Goal: Information Seeking & Learning: Learn about a topic

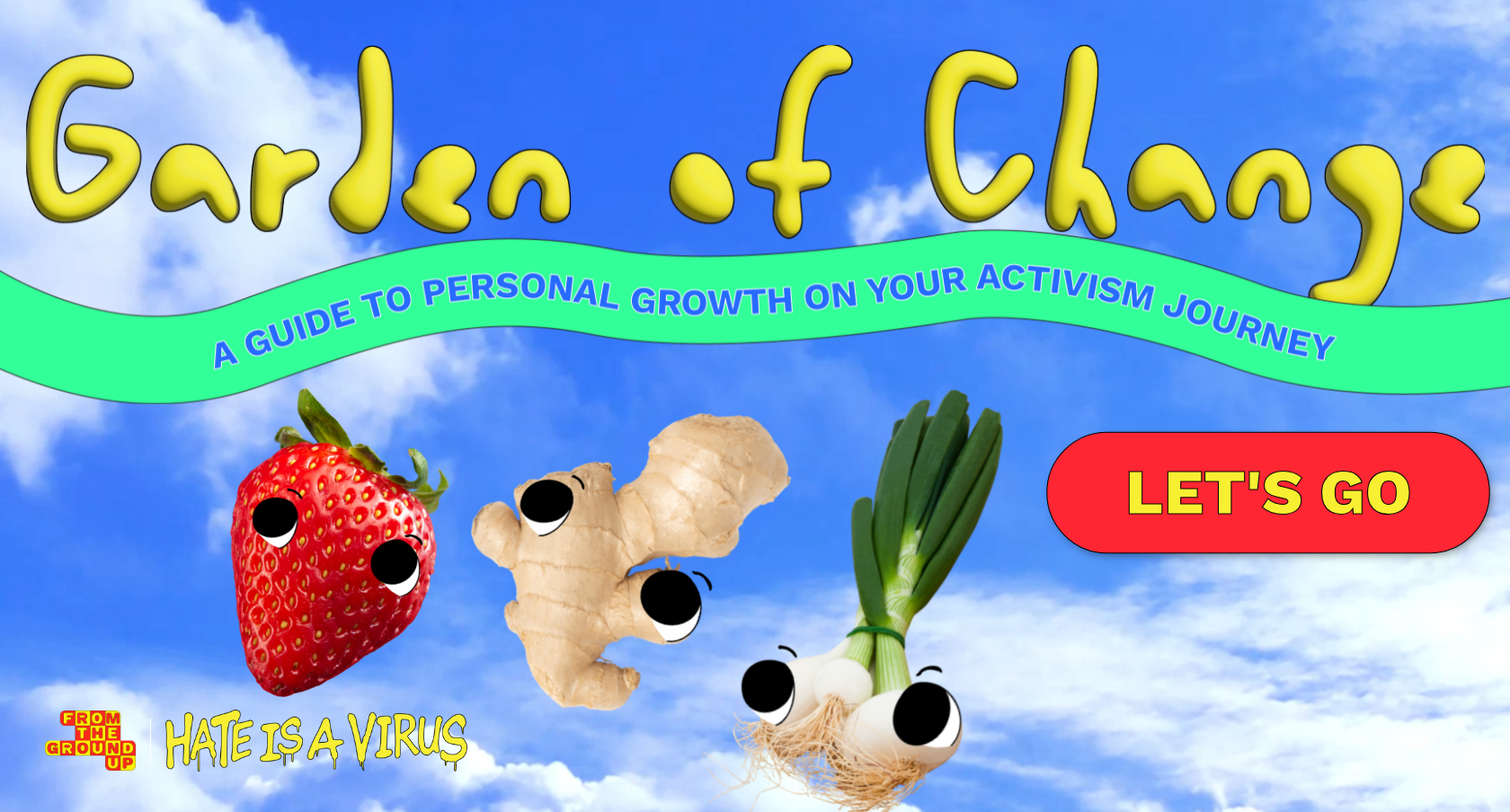
click at [1339, 470] on link "LET'S GO" at bounding box center [1268, 493] width 444 height 123
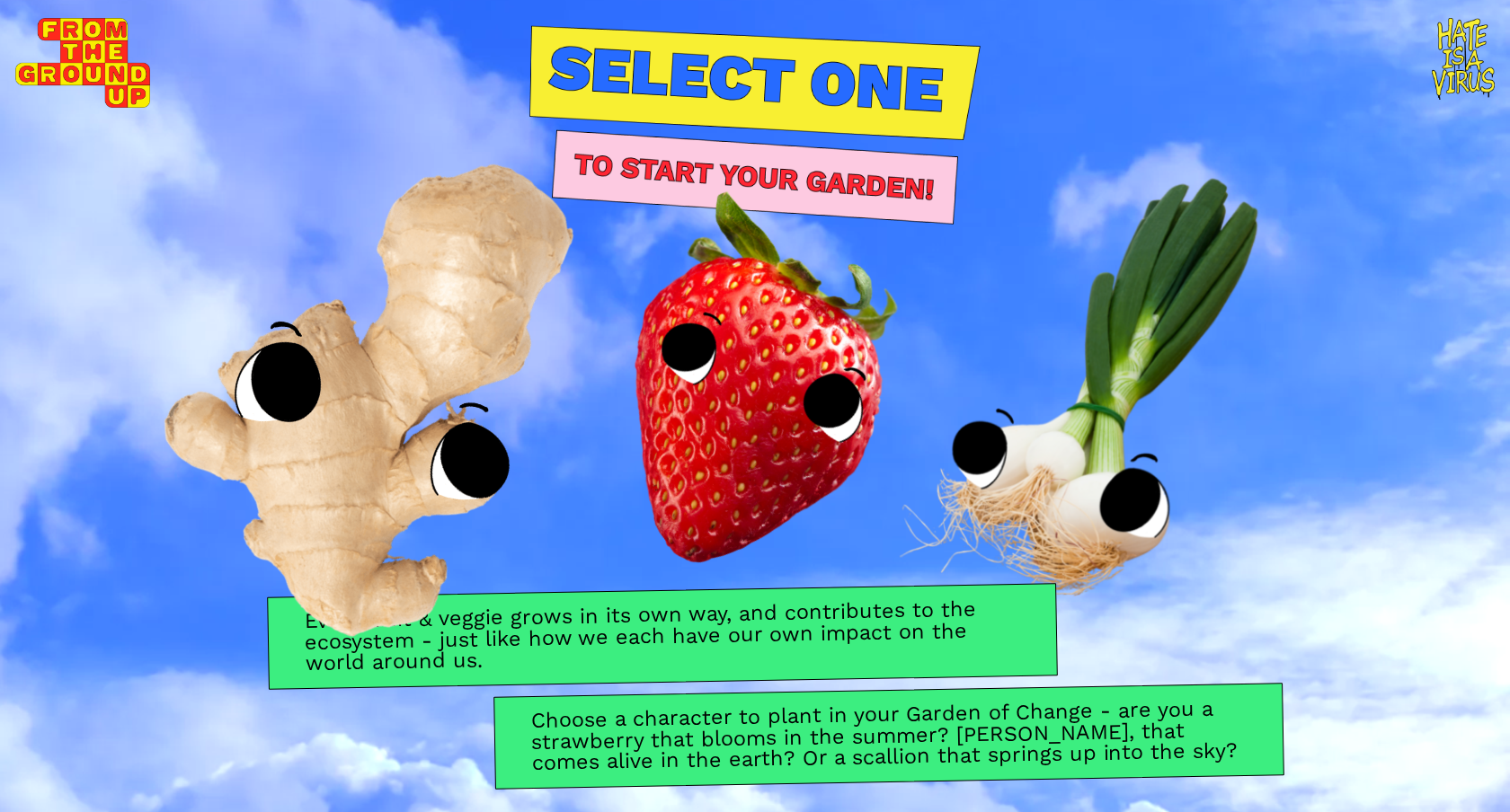
click at [407, 428] on img at bounding box center [390, 366] width 672 height 696
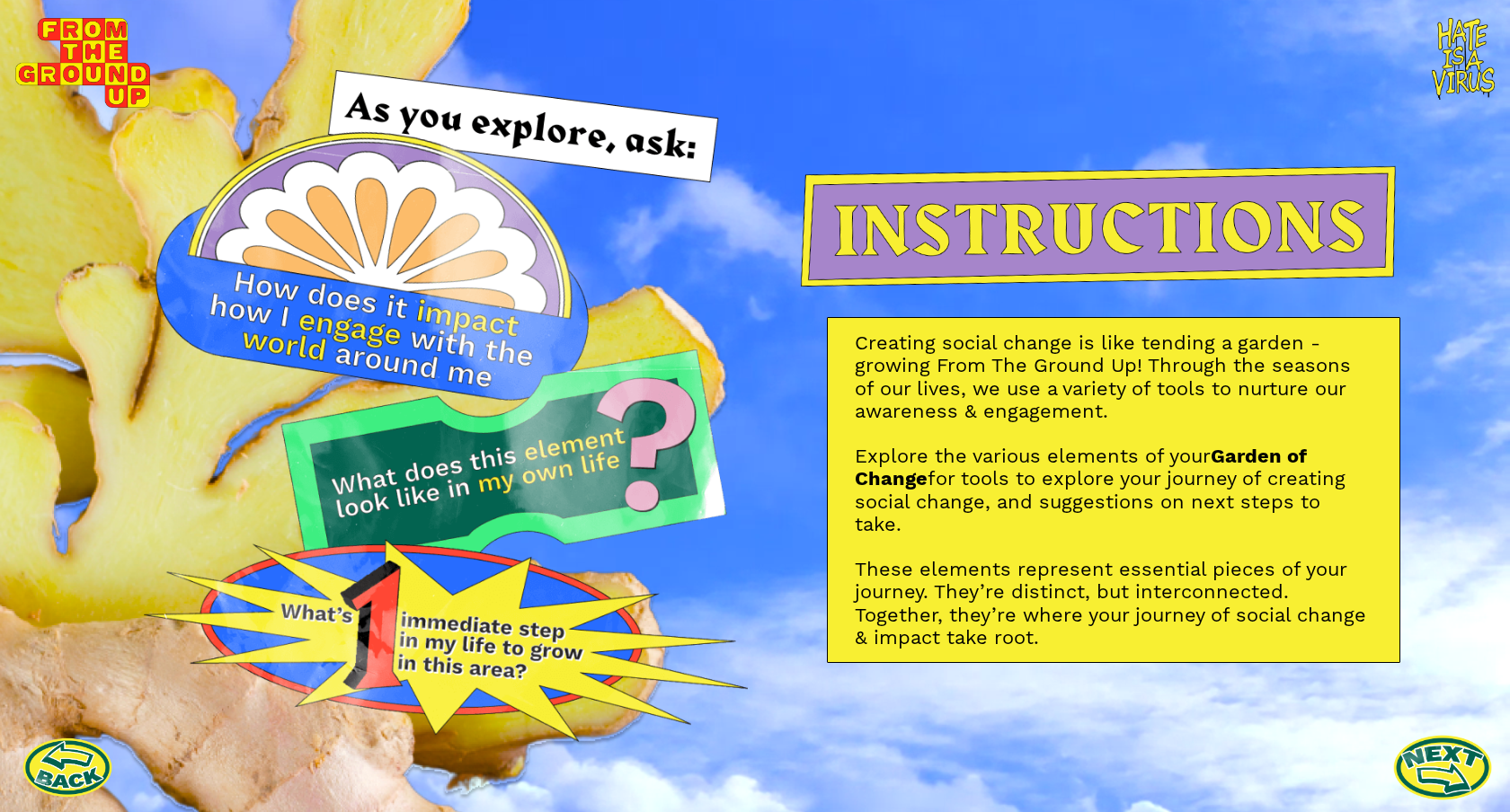
click at [1445, 760] on link at bounding box center [1443, 767] width 99 height 99
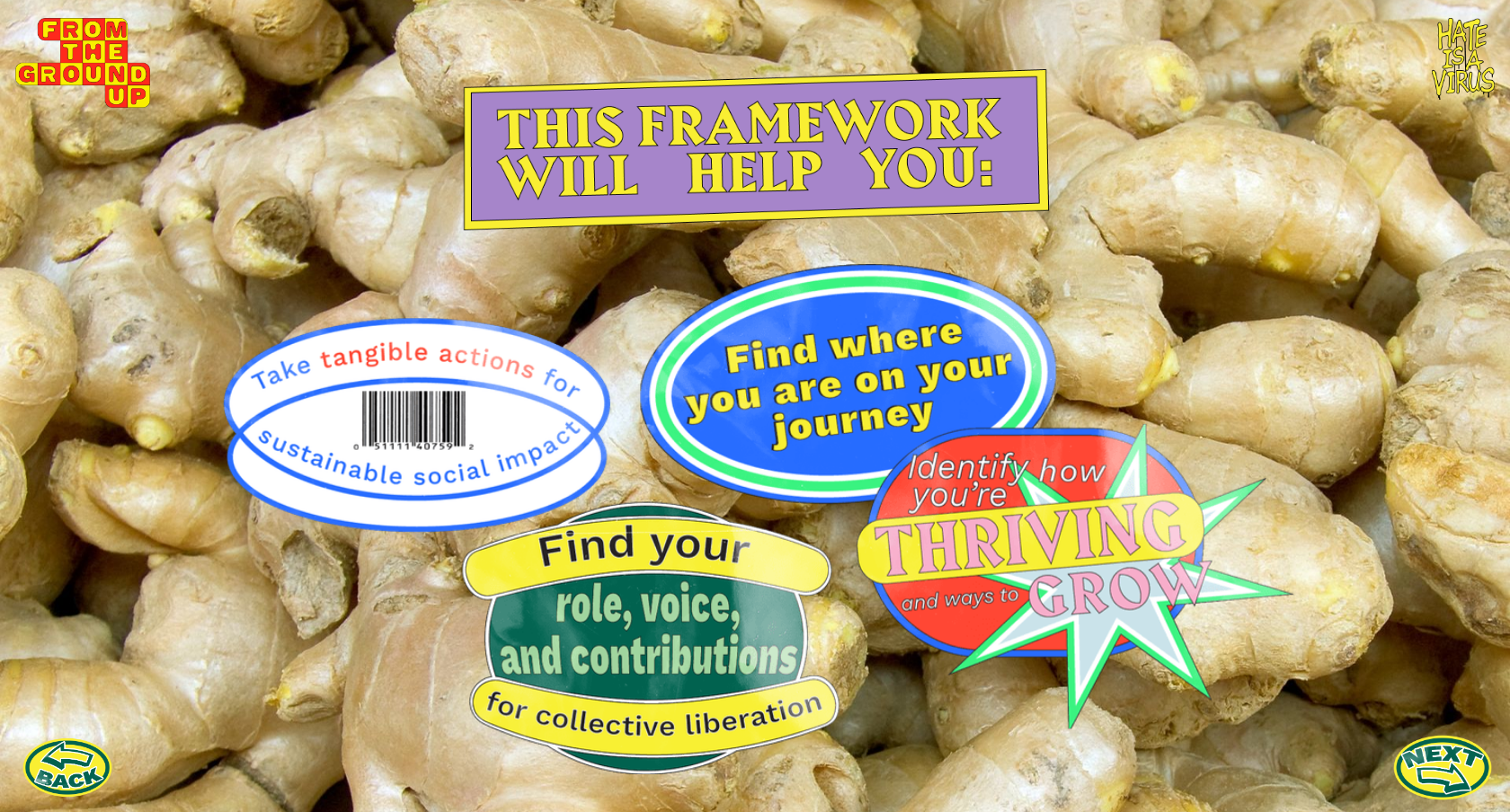
click at [1467, 770] on link at bounding box center [1443, 767] width 99 height 99
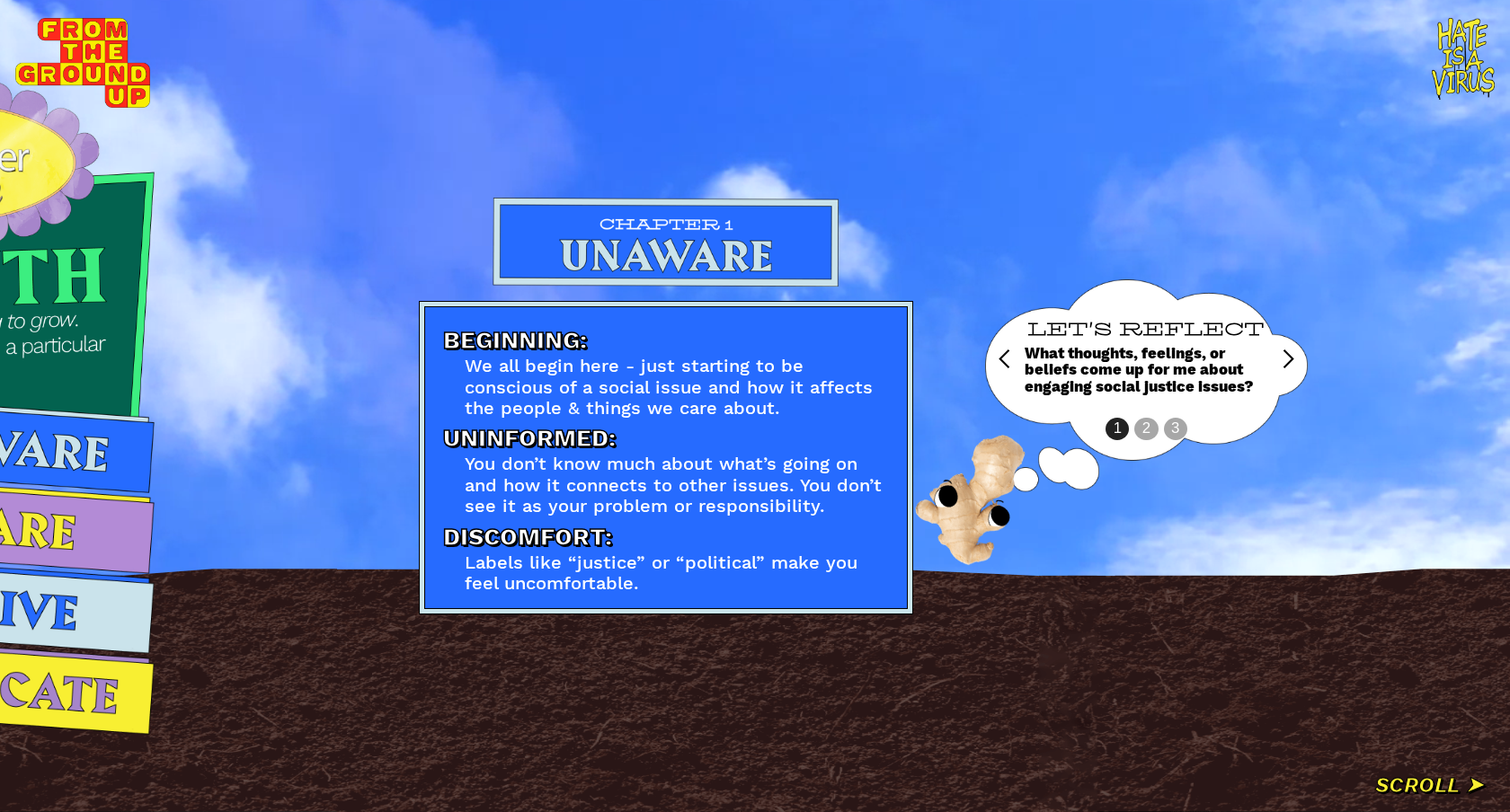
scroll to position [0, 897]
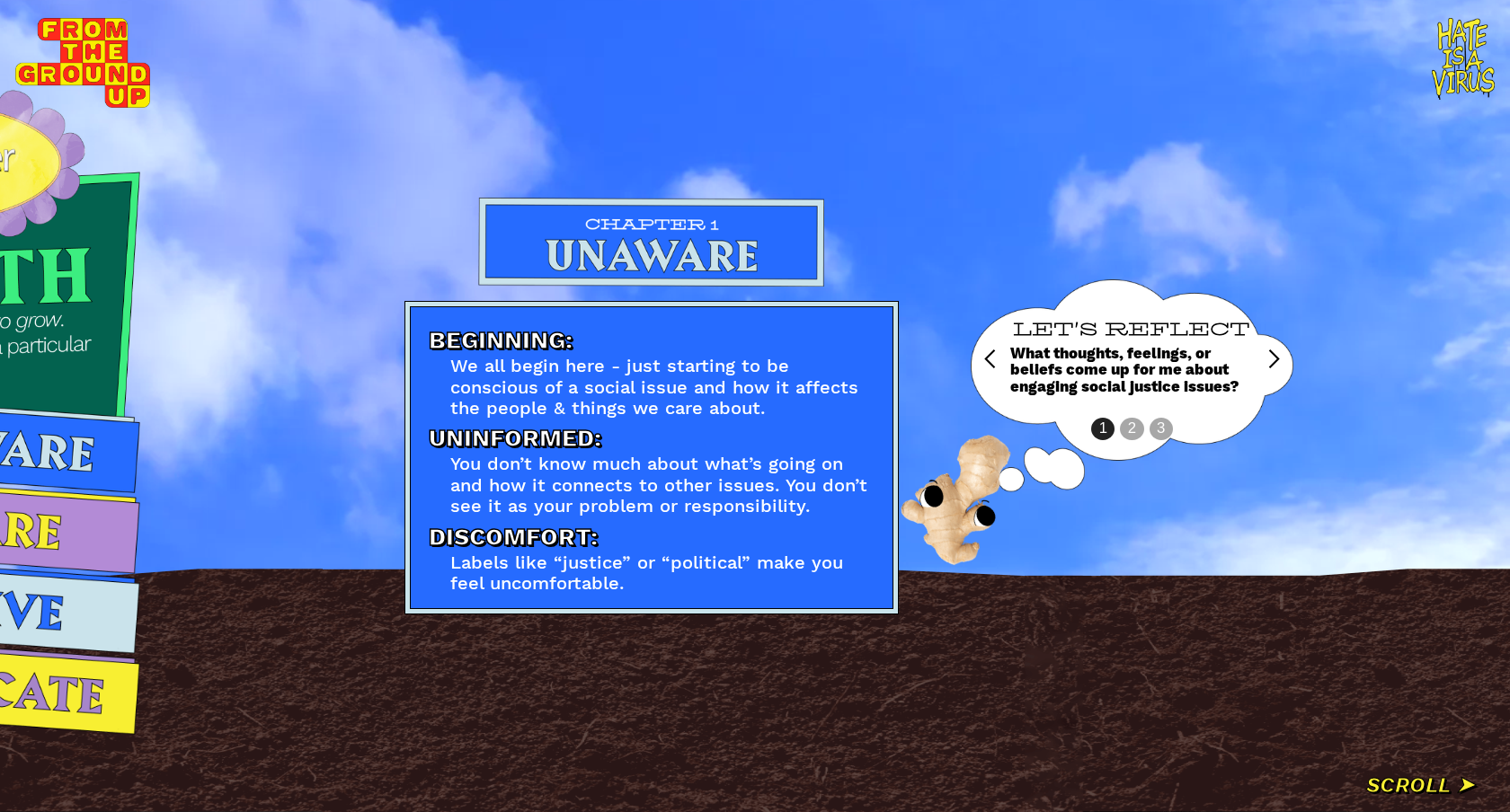
click at [1127, 431] on div "LET'S REFLECT What thoughts, feelings, or beliefs come up for me about engaging…" at bounding box center [1132, 359] width 243 height 160
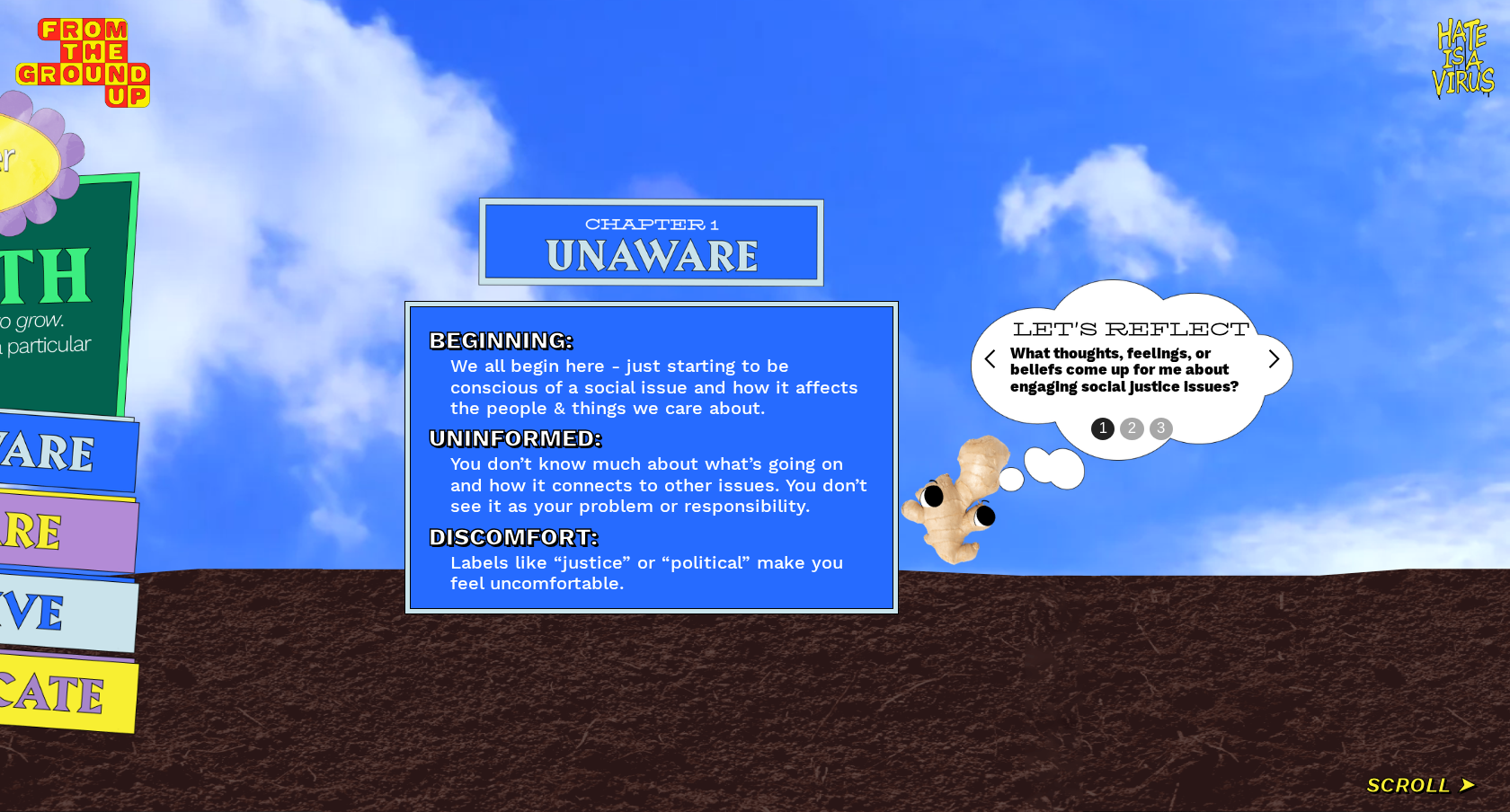
click at [1274, 362] on div "next slide" at bounding box center [1274, 359] width 22 height 22
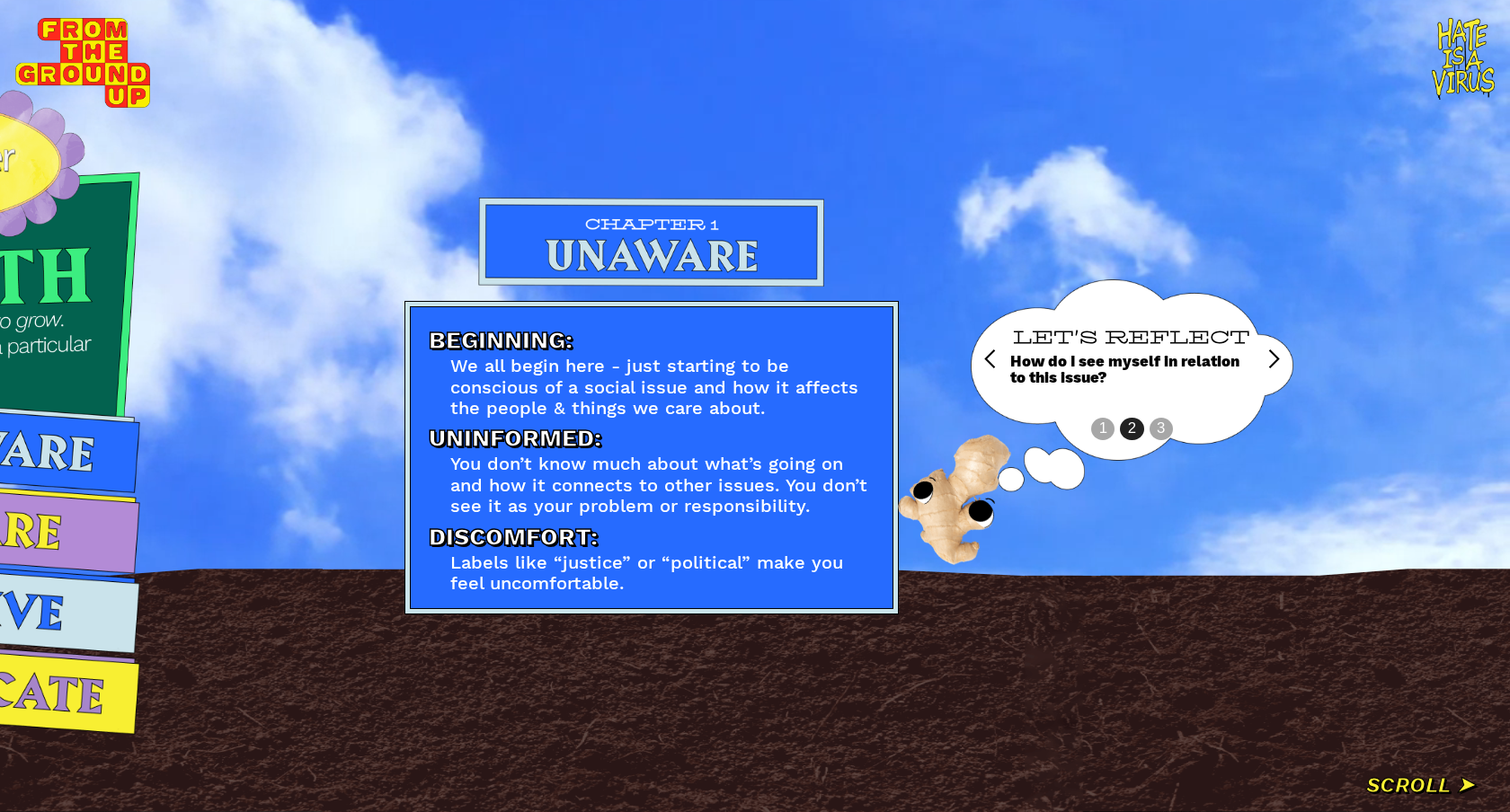
click at [1274, 363] on div "next slide" at bounding box center [1274, 359] width 22 height 22
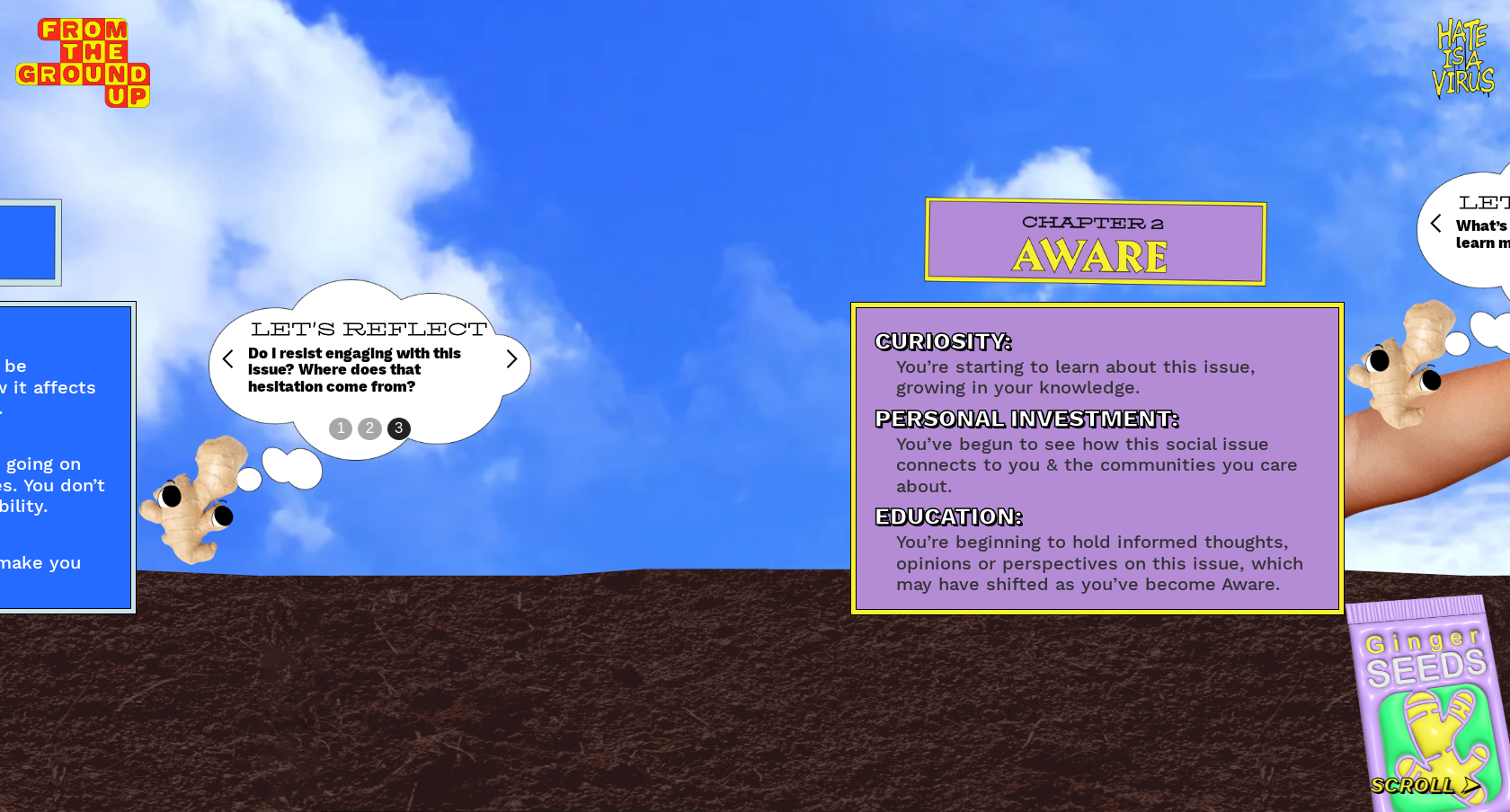
scroll to position [0, 2011]
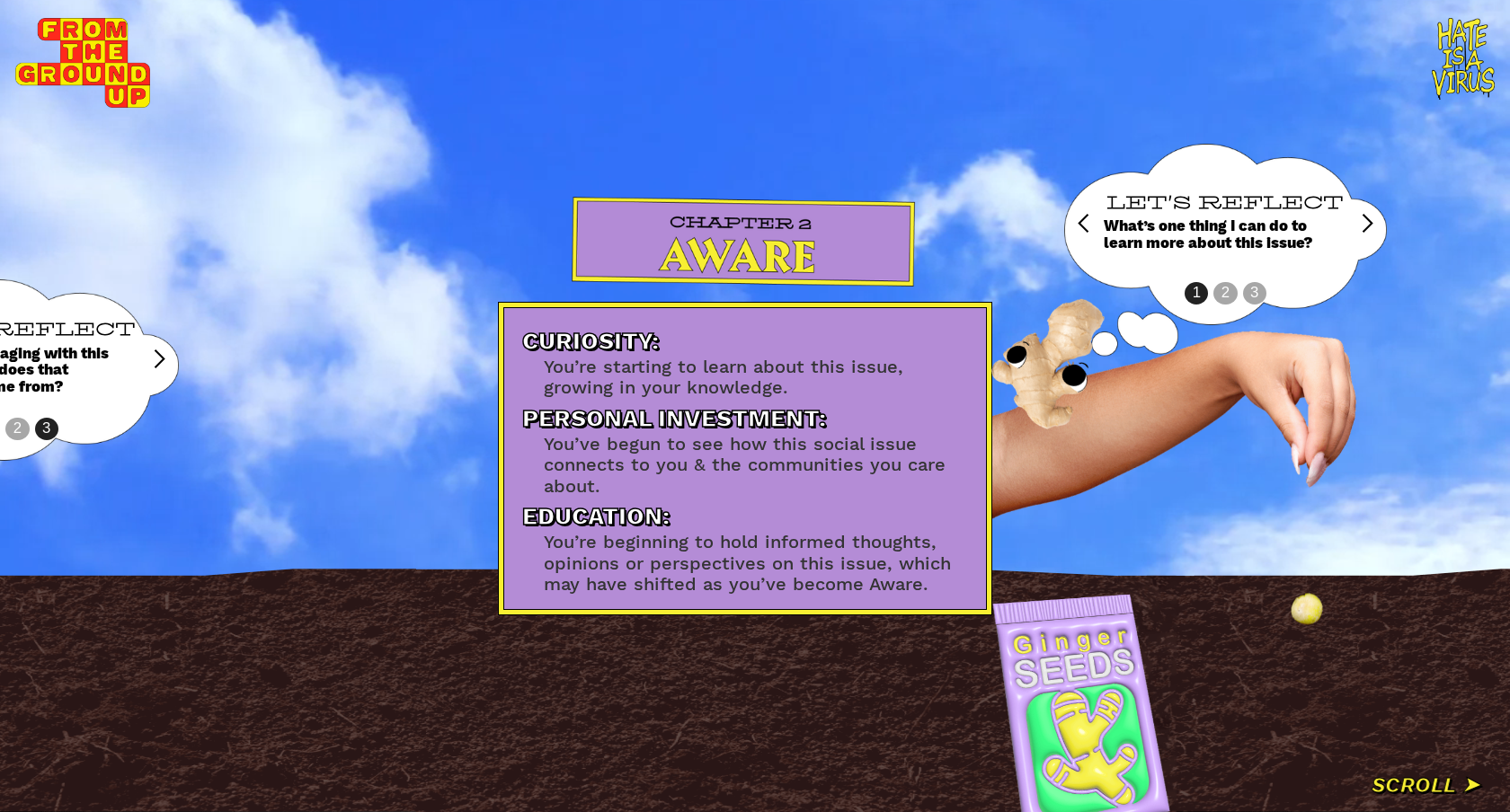
click at [1363, 222] on div "next slide" at bounding box center [1368, 224] width 22 height 22
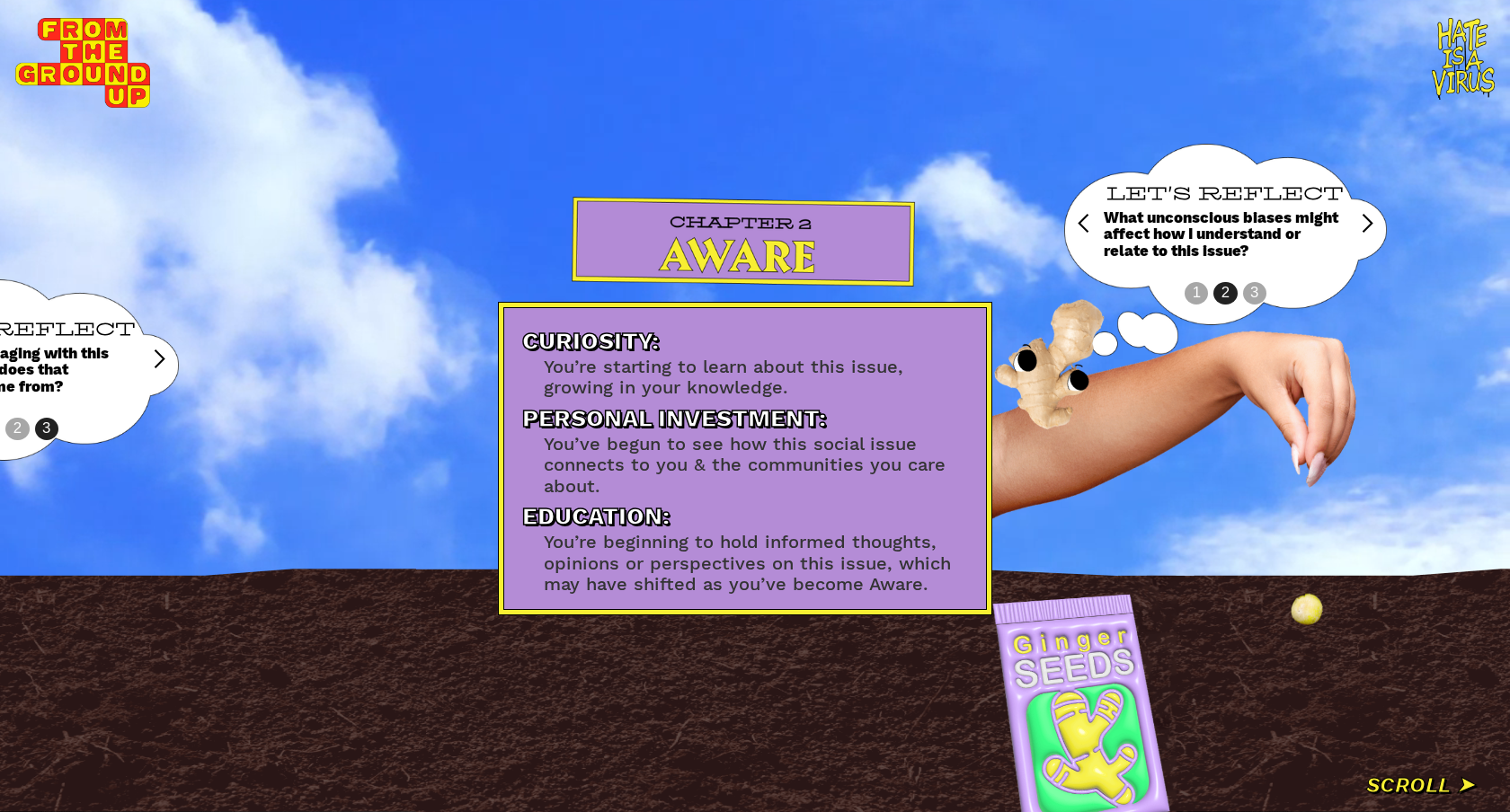
click at [1363, 222] on div "next slide" at bounding box center [1368, 224] width 22 height 22
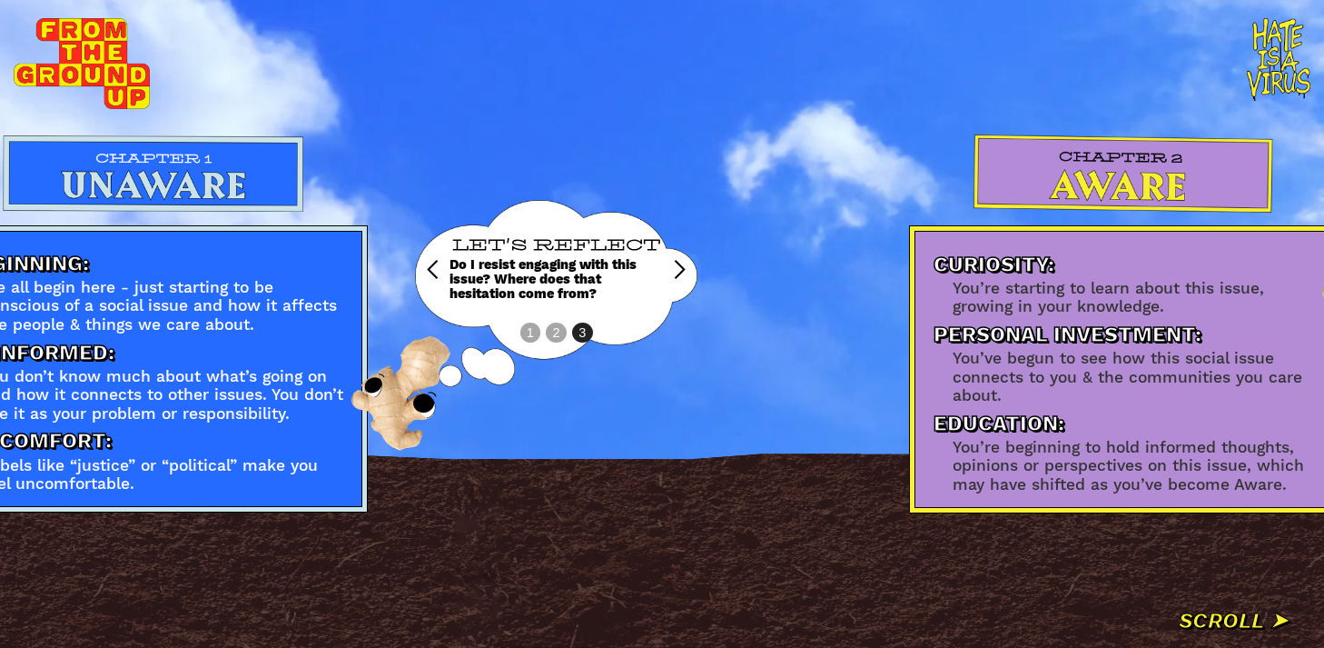
scroll to position [0, 0]
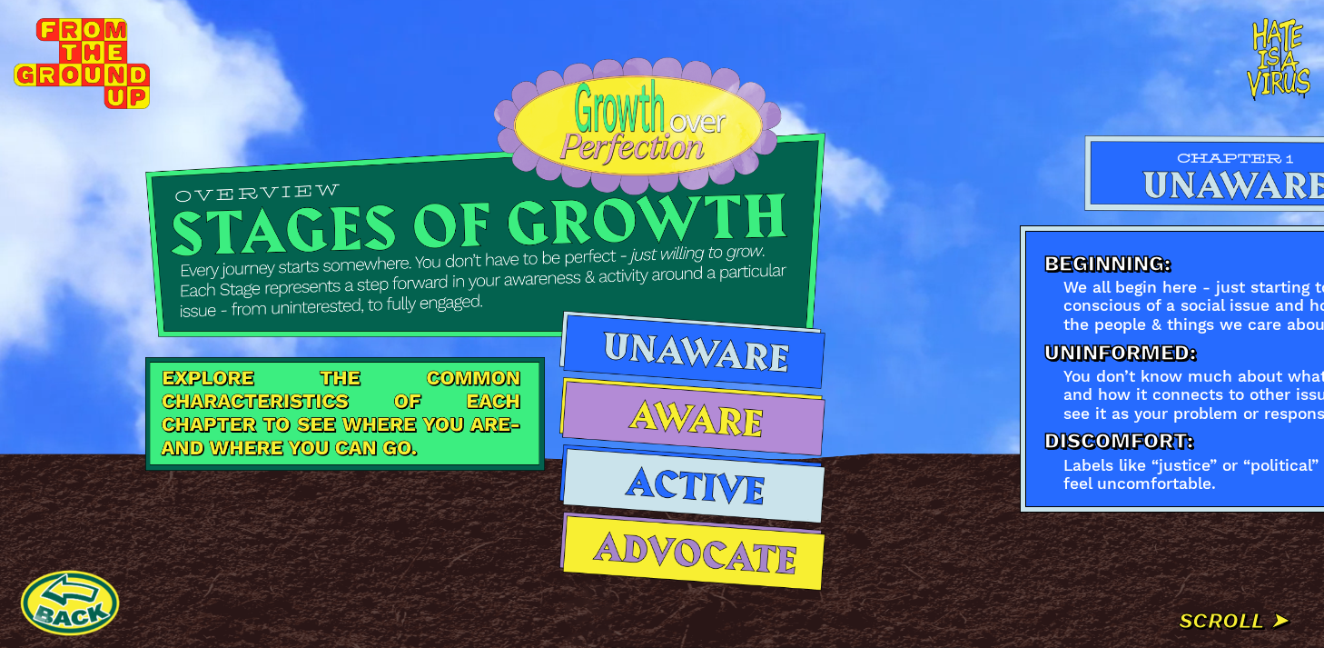
click at [85, 592] on link at bounding box center [70, 602] width 100 height 100
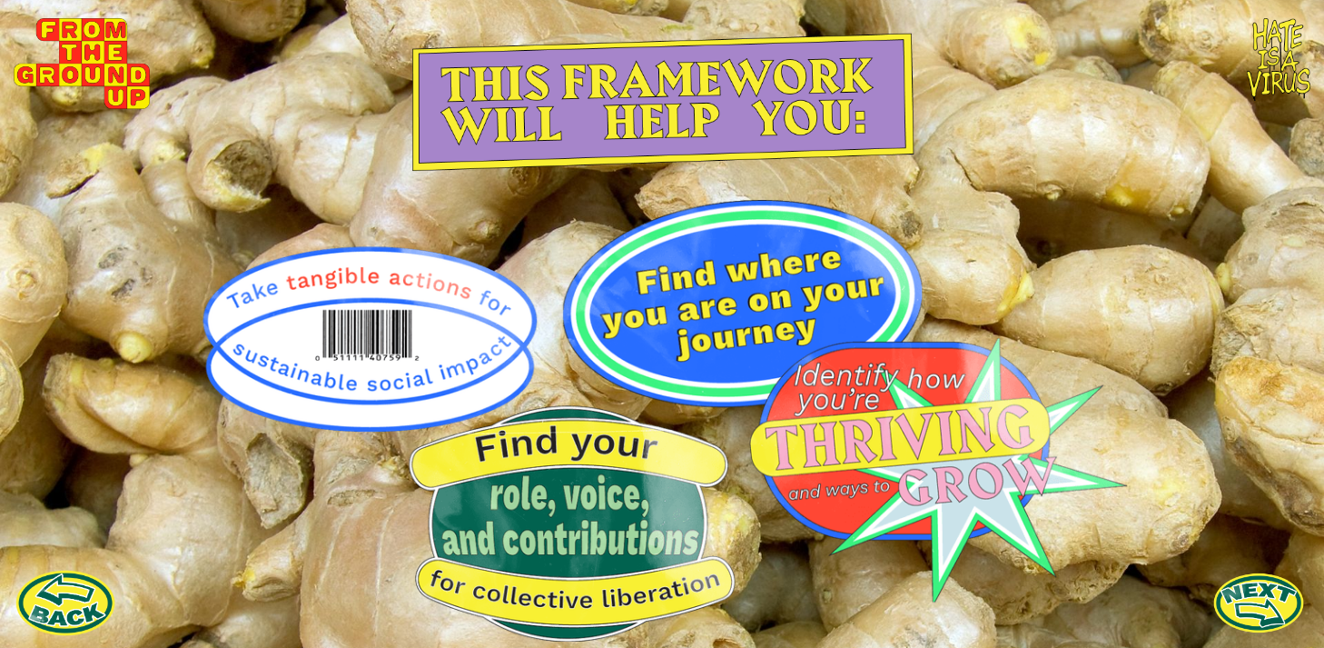
click at [41, 607] on link at bounding box center [65, 602] width 100 height 100
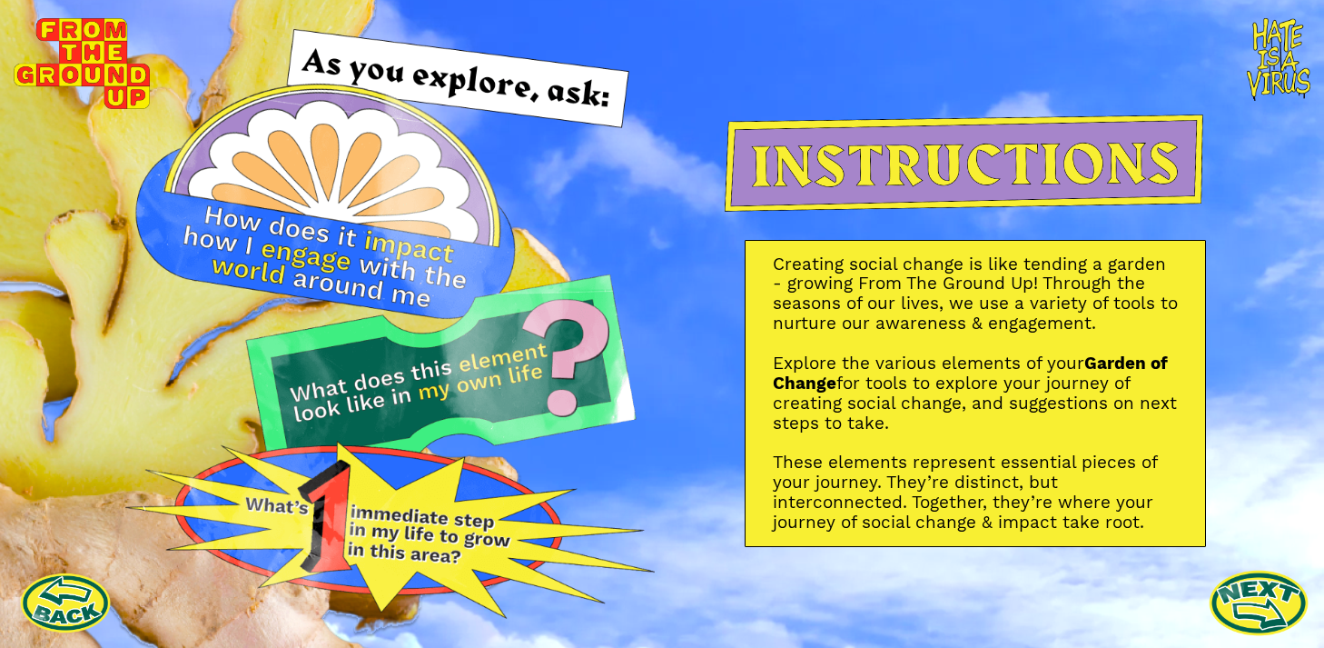
click at [1268, 603] on link at bounding box center [1259, 602] width 100 height 100
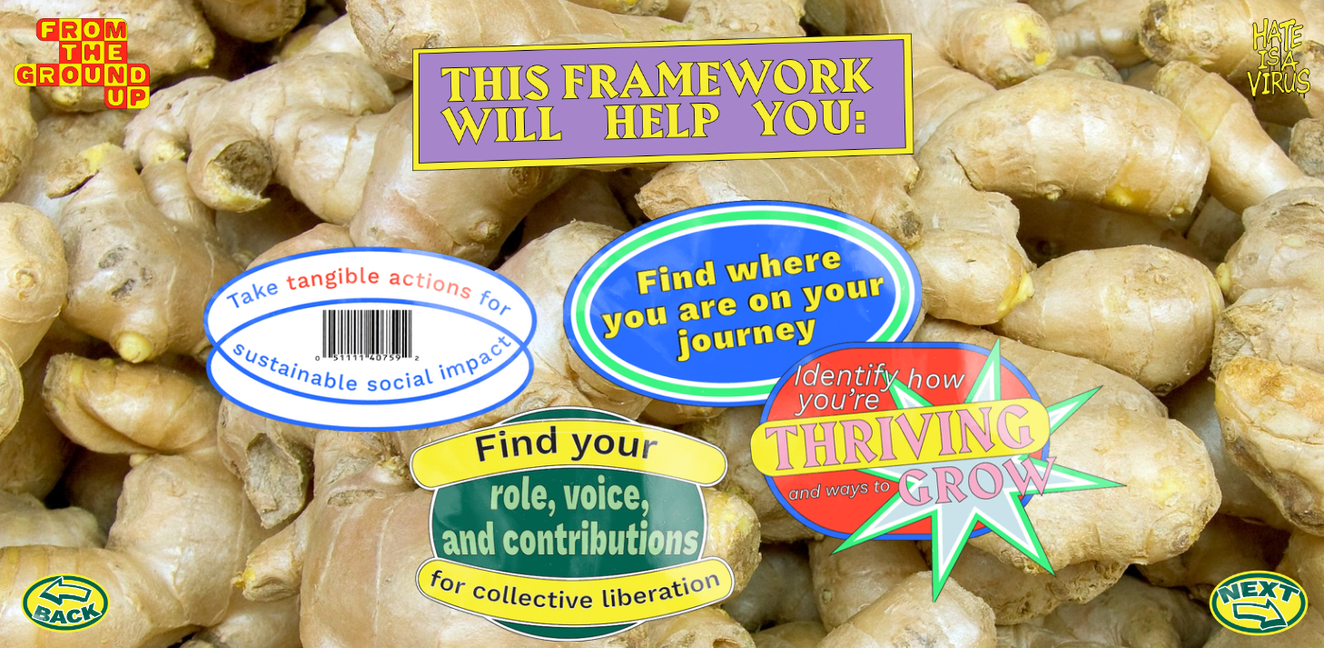
click at [1268, 603] on link at bounding box center [1259, 602] width 100 height 100
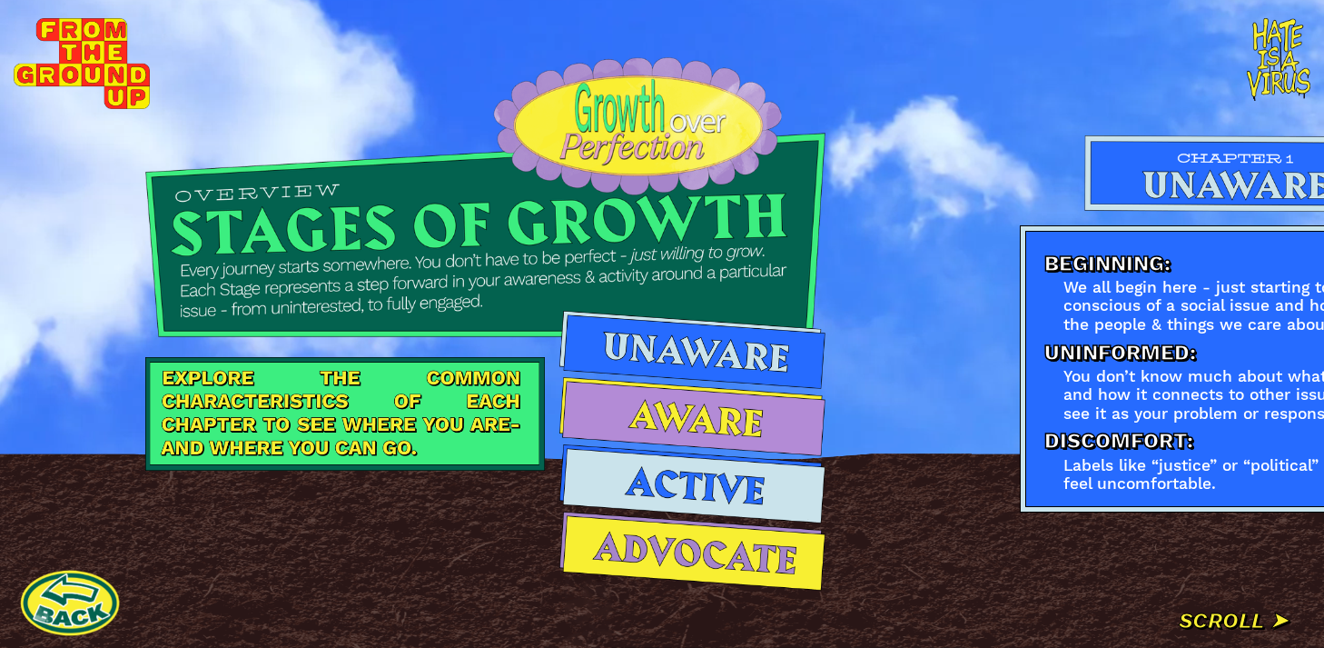
click at [90, 615] on link at bounding box center [70, 602] width 100 height 100
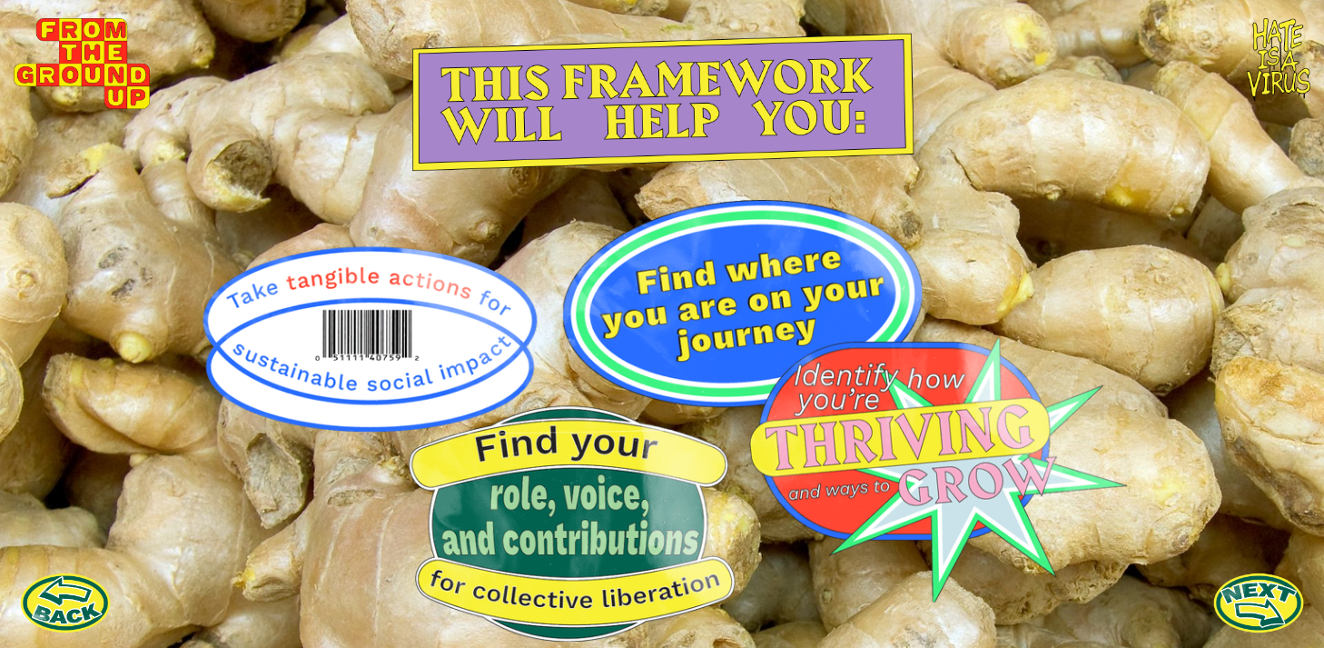
click at [90, 615] on link at bounding box center [65, 602] width 91 height 91
